Goal: Navigation & Orientation: Find specific page/section

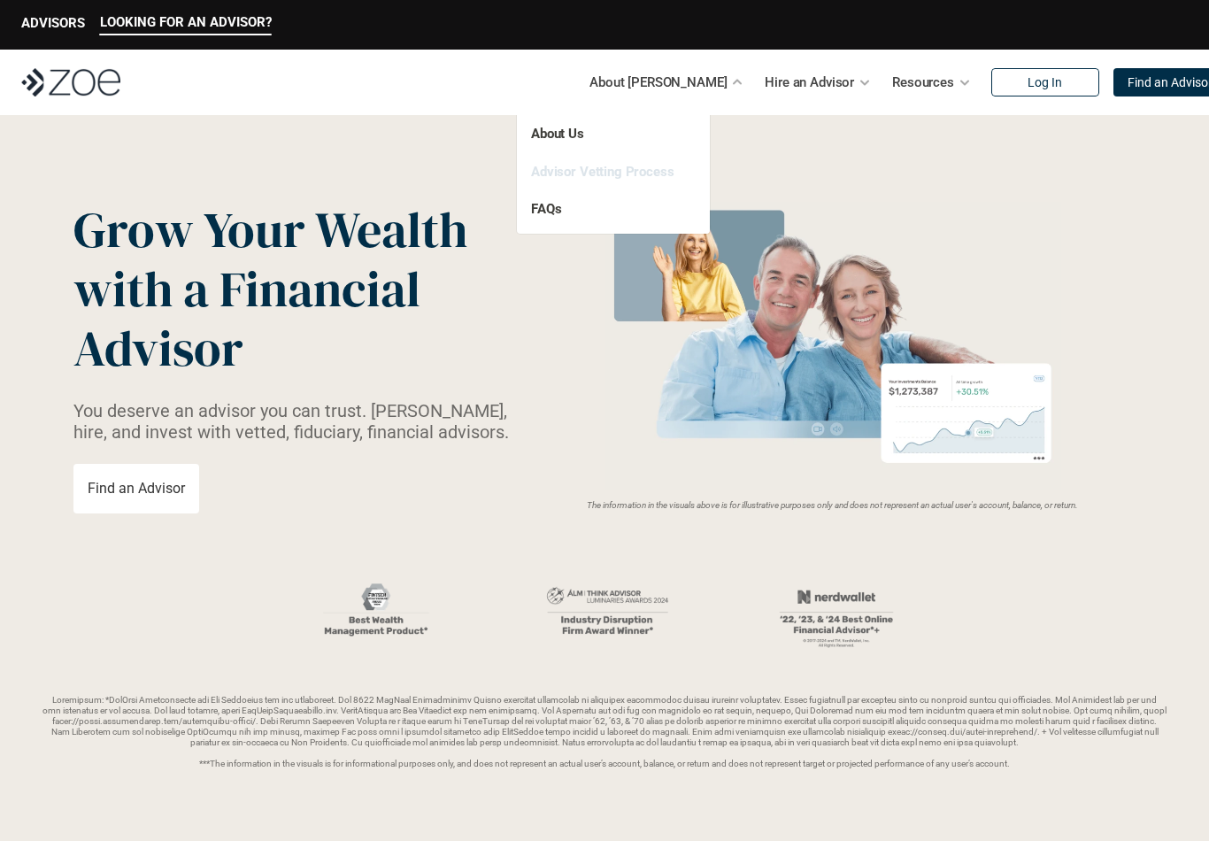
click at [620, 168] on link "Advisor Vetting Process" at bounding box center [602, 172] width 143 height 16
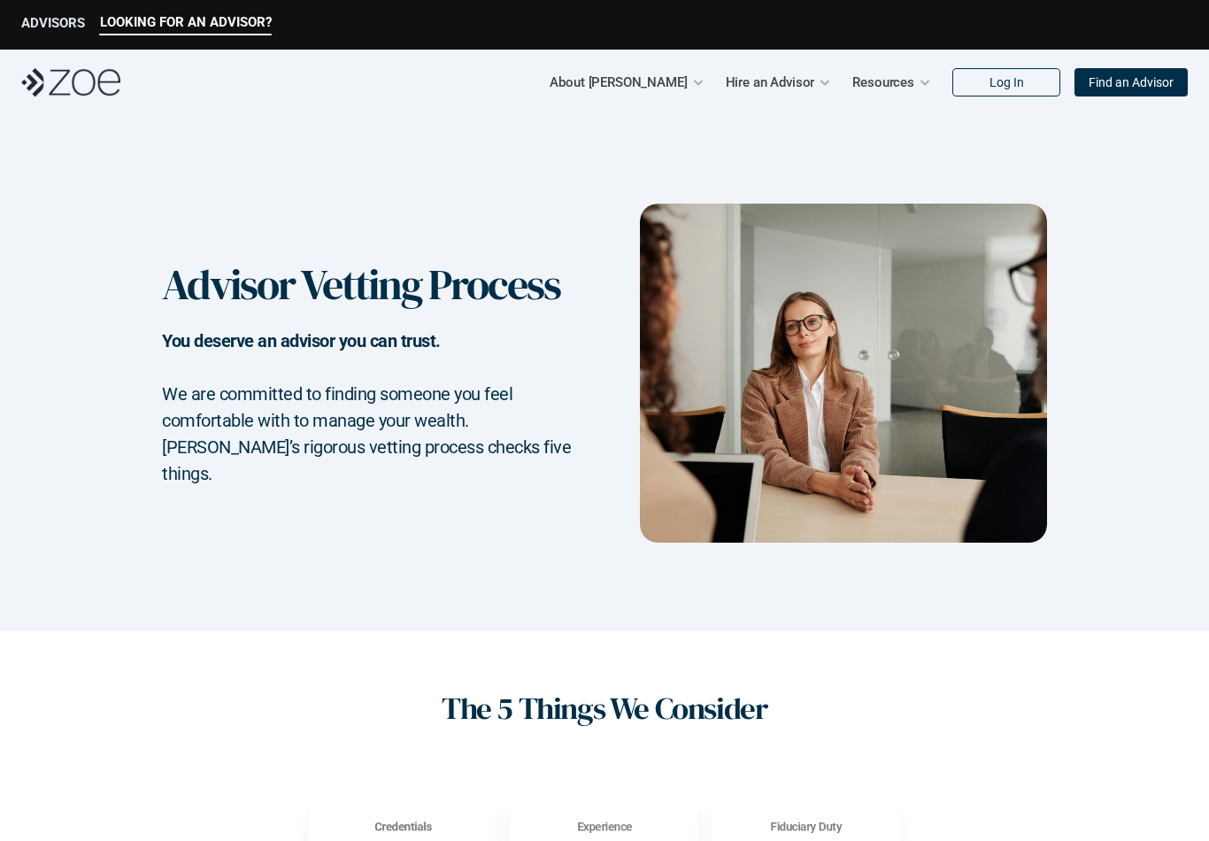
click at [46, 28] on p "ADVISORS" at bounding box center [53, 23] width 64 height 16
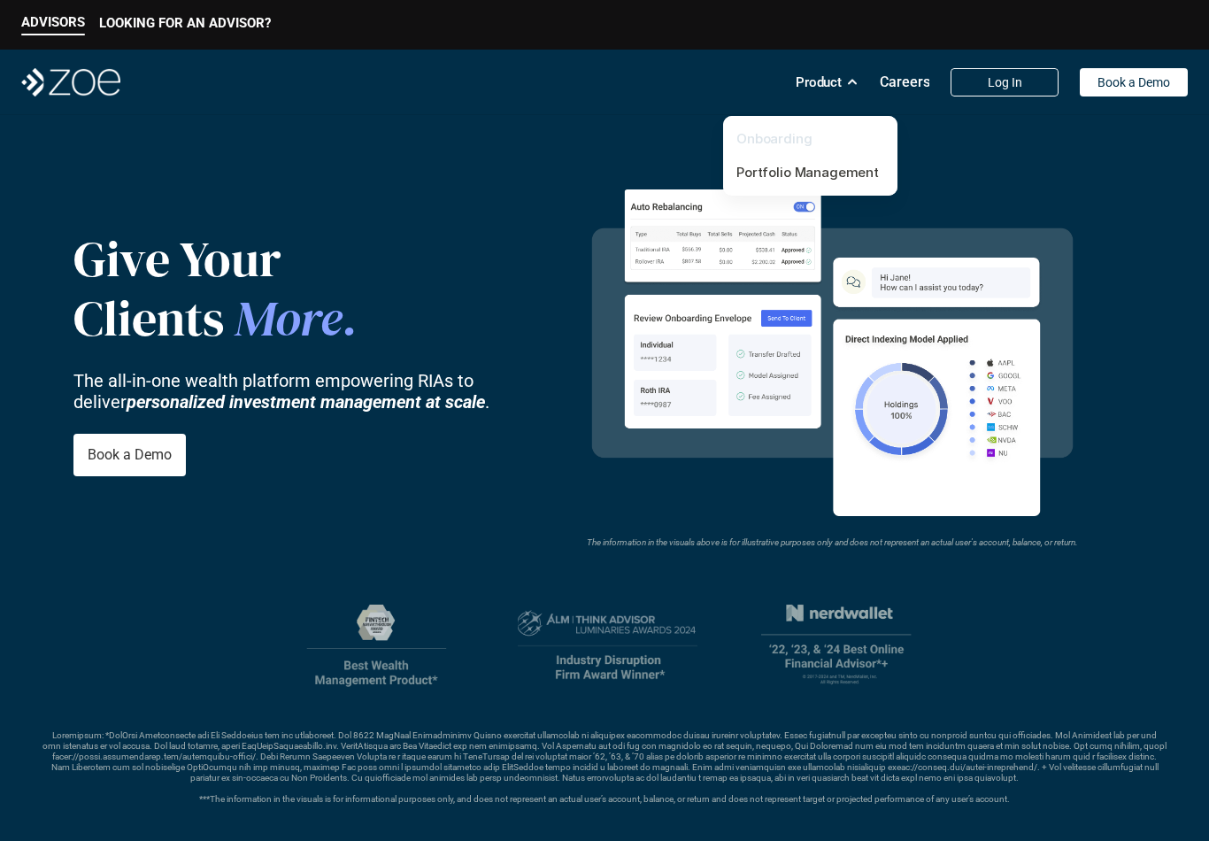
click at [789, 133] on link "Onboarding" at bounding box center [774, 138] width 76 height 17
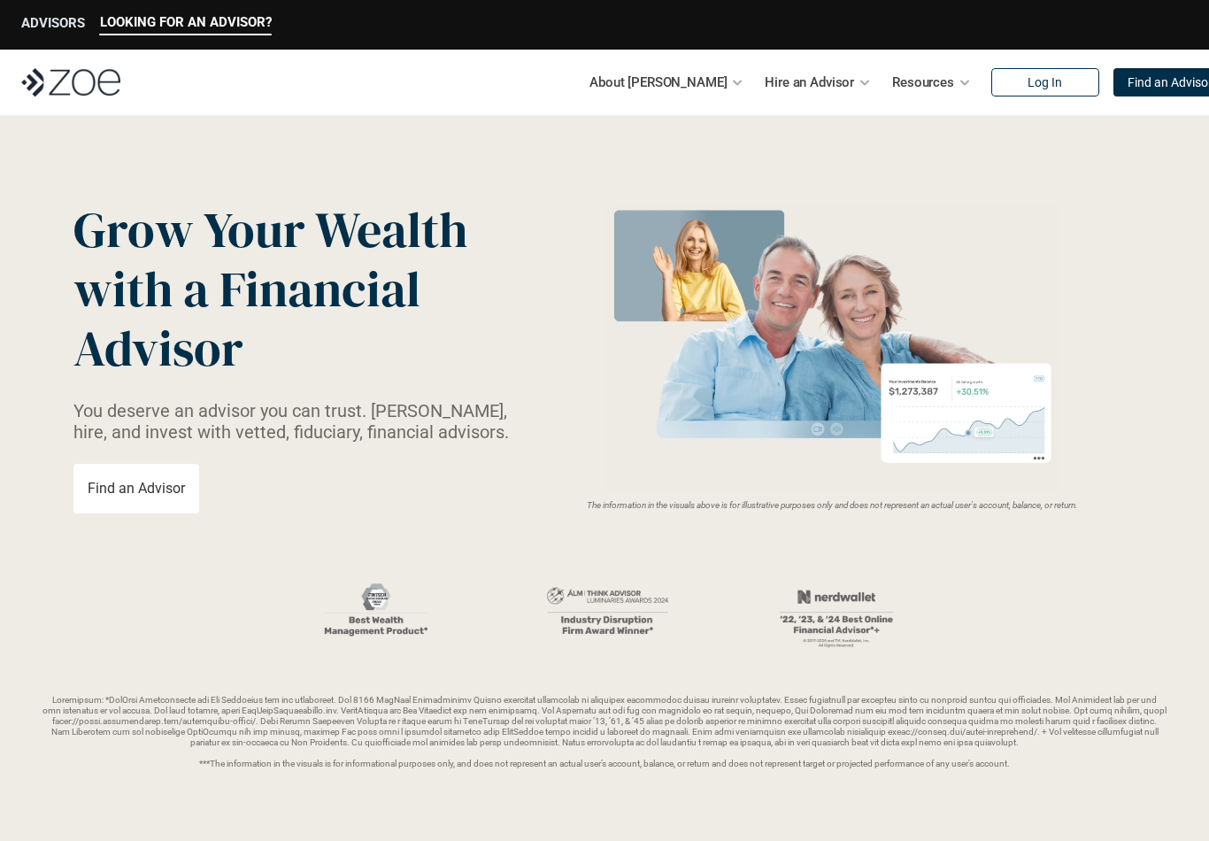
click at [73, 16] on p "ADVISORS" at bounding box center [53, 23] width 64 height 16
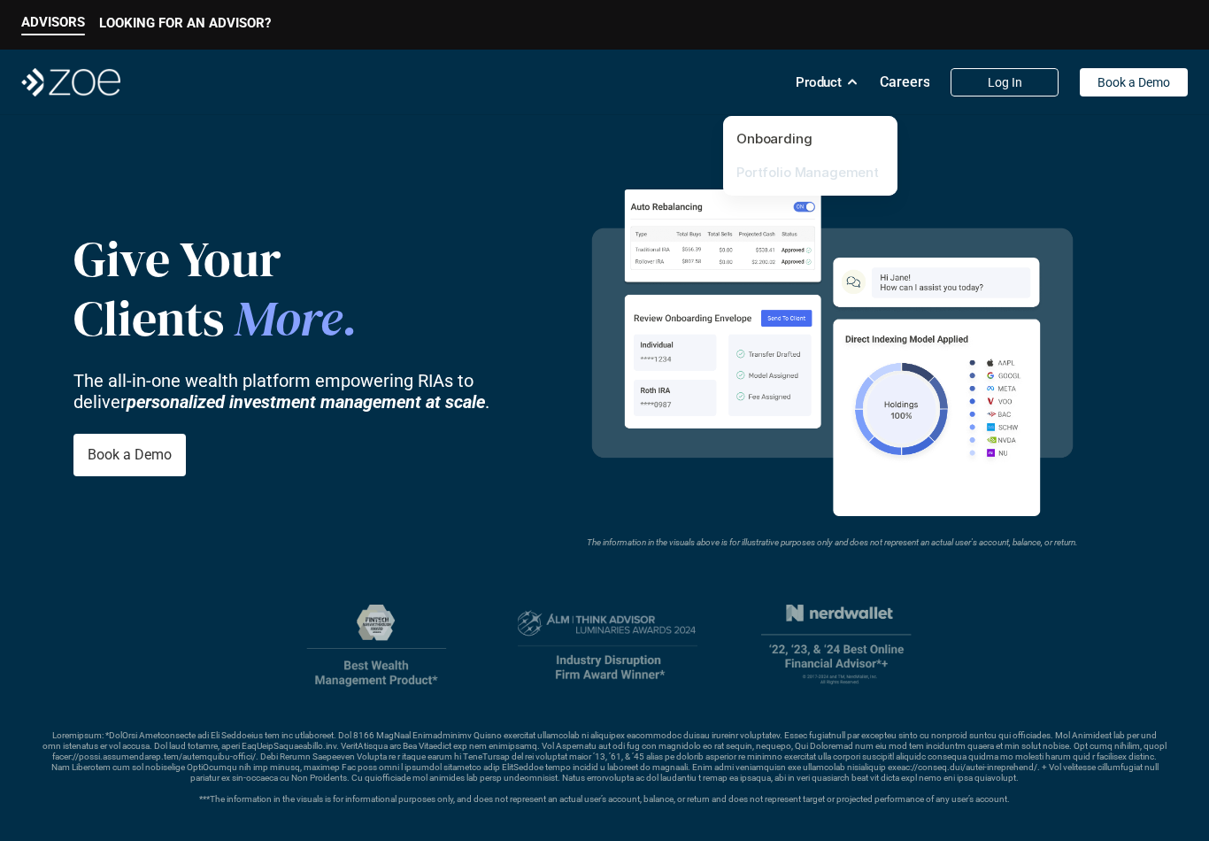
click at [790, 171] on link "Portfolio Management" at bounding box center [807, 172] width 142 height 17
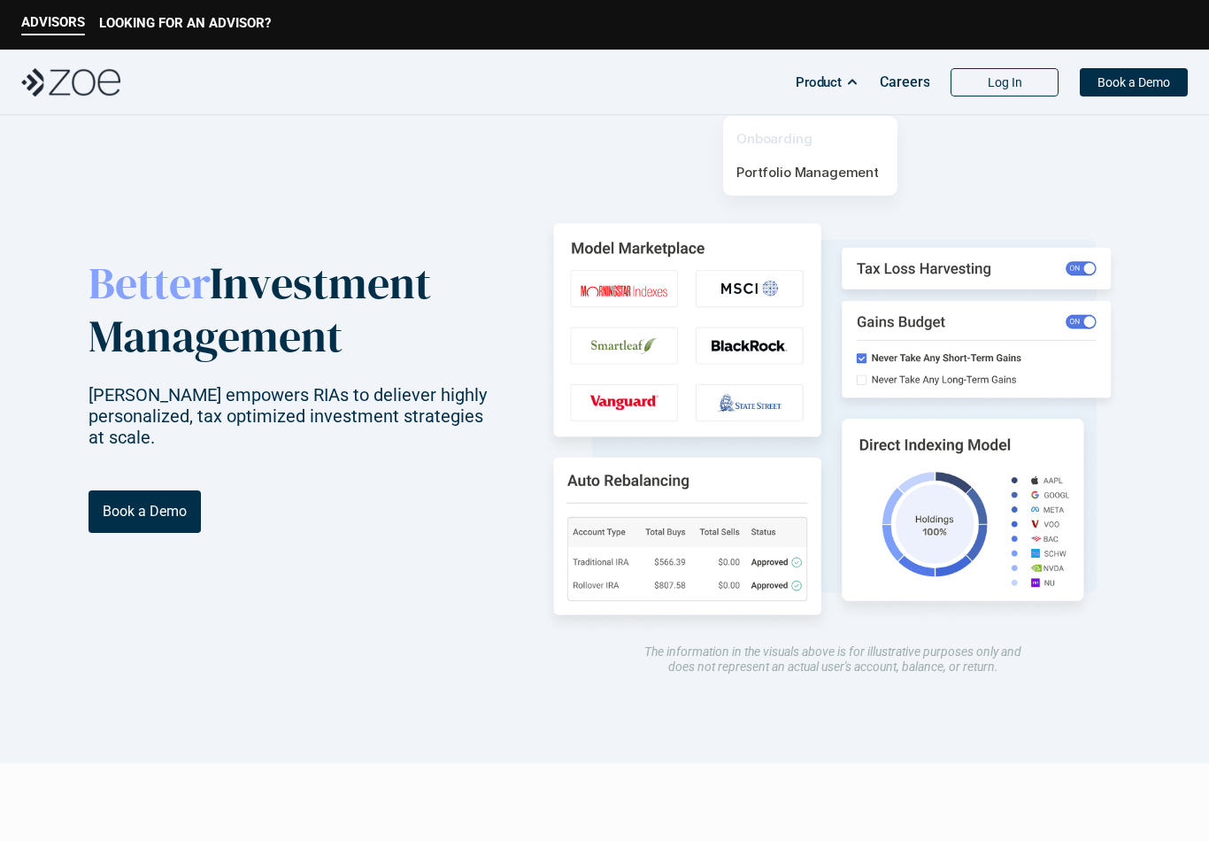
click at [788, 135] on link "Onboarding" at bounding box center [774, 138] width 76 height 17
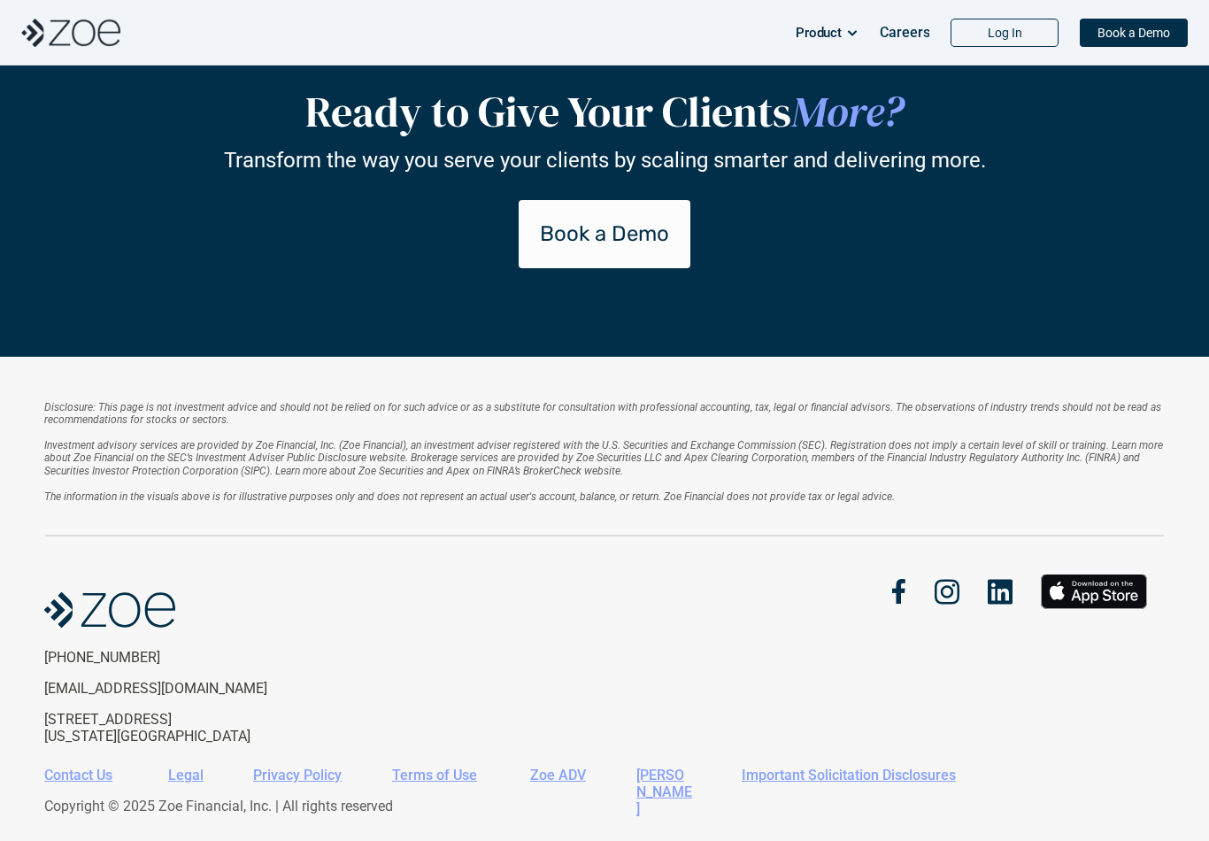
scroll to position [3937, 0]
